Goal: Information Seeking & Learning: Learn about a topic

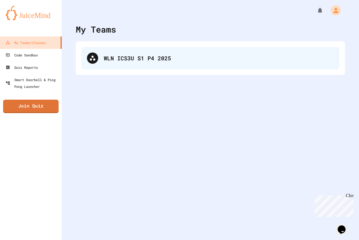
click at [183, 55] on div "WLN ICS3U S1 P4 2025" at bounding box center [219, 58] width 230 height 8
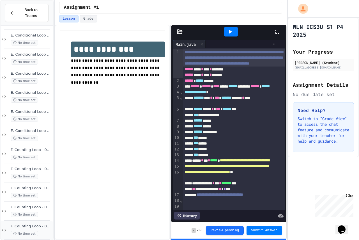
click at [34, 224] on div "F. Counting Loop - 05 - Printing Times Table No time set" at bounding box center [31, 230] width 41 height 12
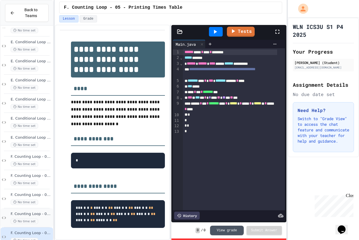
scroll to position [59, 0]
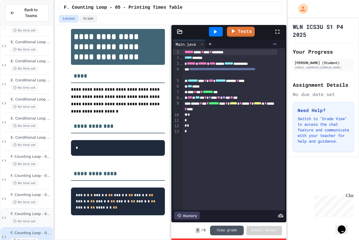
click at [31, 218] on span "No time set" at bounding box center [24, 220] width 27 height 5
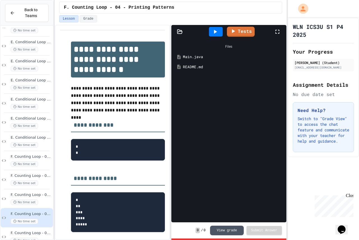
click at [40, 199] on div "F. Counting Loop - 03 - Counting Up By 4 No time set" at bounding box center [27, 198] width 52 height 19
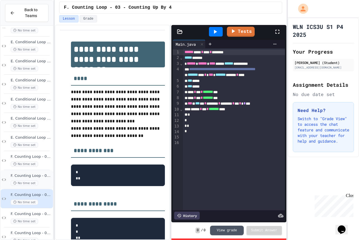
click at [34, 173] on span "F. Counting Loop - 02 - Counting Down By One" at bounding box center [31, 175] width 41 height 5
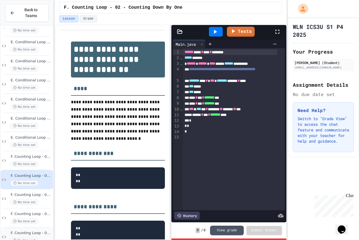
click at [41, 227] on div "F. Counting Loop - 05 - Printing Times Table No time set" at bounding box center [27, 236] width 52 height 19
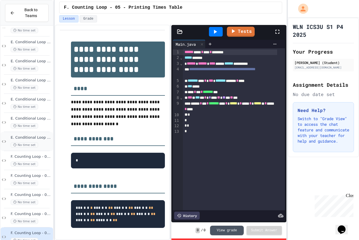
click at [36, 142] on div "E. Conditional Loop - 07 - PIN Code No time set" at bounding box center [27, 141] width 52 height 19
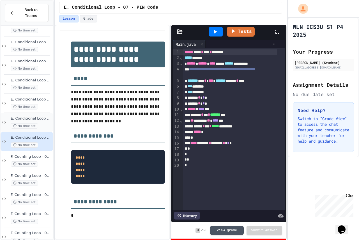
click at [40, 123] on div "No time set" at bounding box center [31, 125] width 41 height 5
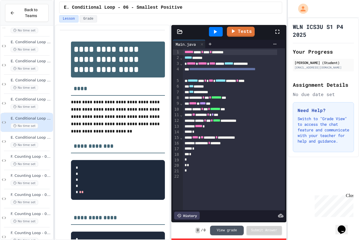
click at [40, 97] on div "E. Conditional Loop - 05 - Largest Positive No time set" at bounding box center [31, 103] width 41 height 12
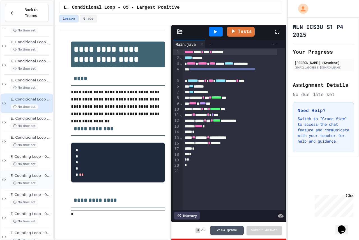
click at [39, 174] on div "F. Counting Loop - 02 - Counting Down By One No time set" at bounding box center [31, 179] width 41 height 12
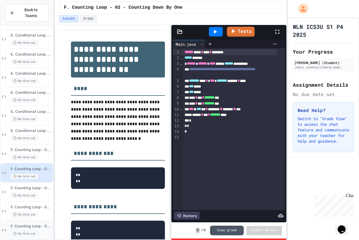
click at [33, 231] on span "No time set" at bounding box center [24, 233] width 27 height 5
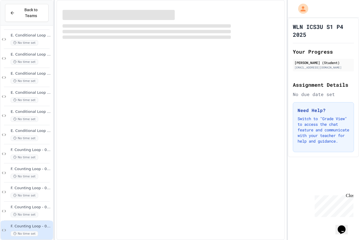
scroll to position [280, 0]
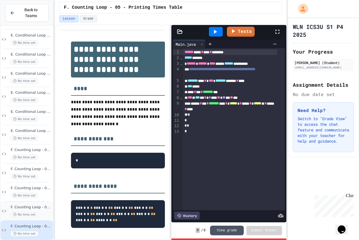
click at [35, 205] on div "F. Counting Loop - 04 - Printing Patterns No time set" at bounding box center [31, 211] width 41 height 12
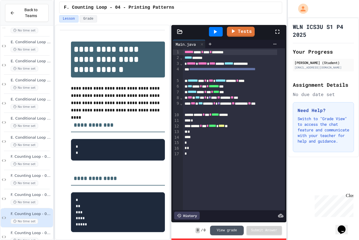
click at [35, 199] on div "F. Counting Loop - 03 - Counting Up By 4 No time set" at bounding box center [27, 198] width 52 height 19
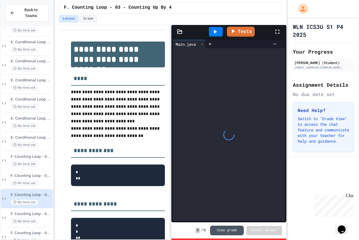
click at [35, 189] on div "F. Counting Loop - 03 - Counting Up By 4 No time set" at bounding box center [27, 198] width 52 height 19
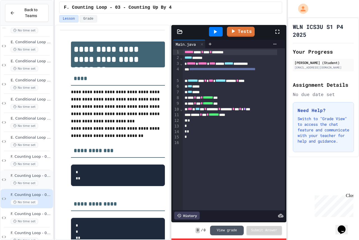
click at [37, 173] on div "F. Counting Loop - 02 - Counting Down By One No time set" at bounding box center [31, 179] width 41 height 12
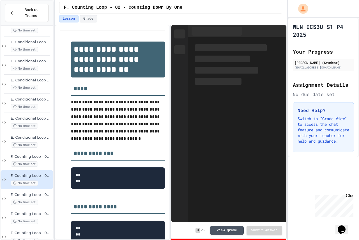
click at [34, 161] on span "No time set" at bounding box center [24, 163] width 27 height 5
